Goal: Task Accomplishment & Management: Complete application form

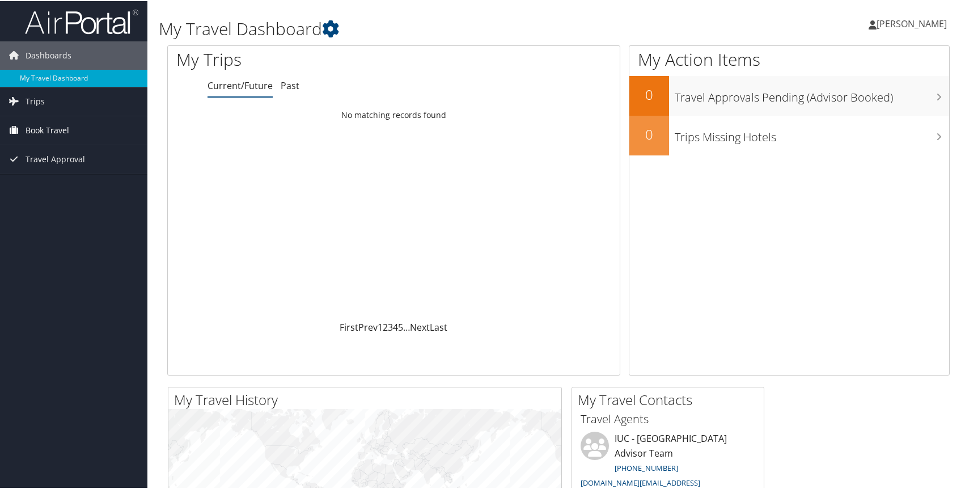
click at [60, 129] on span "Book Travel" at bounding box center [48, 129] width 44 height 28
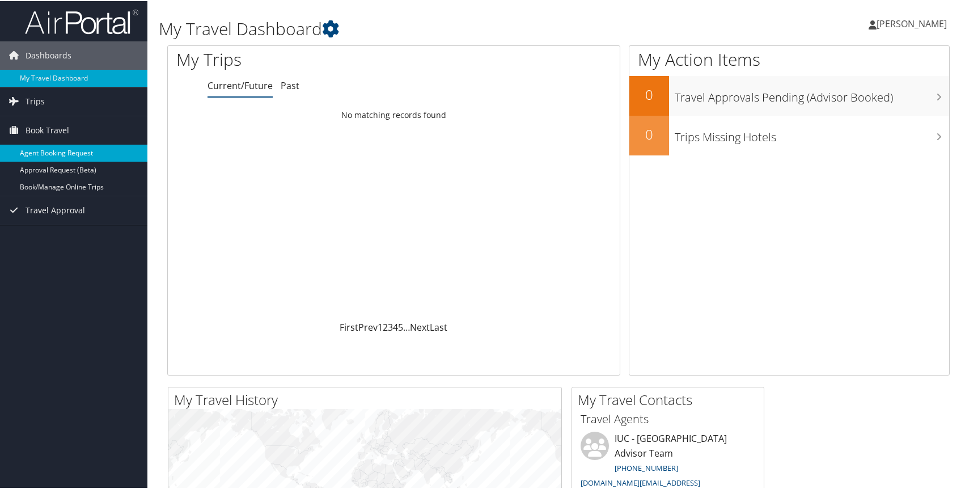
click at [59, 153] on link "Agent Booking Request" at bounding box center [73, 151] width 147 height 17
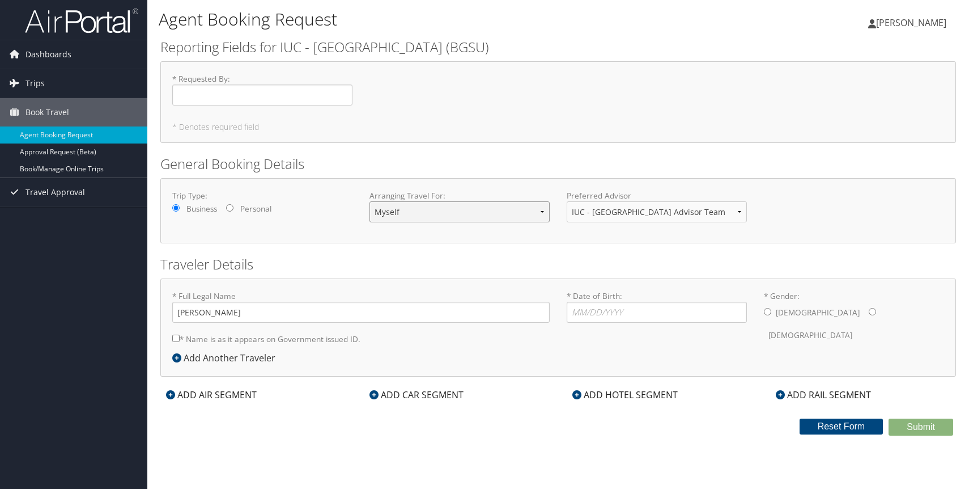
click at [545, 212] on select "Myself Another Traveler Guest Traveler" at bounding box center [460, 211] width 180 height 21
